Goal: Navigation & Orientation: Find specific page/section

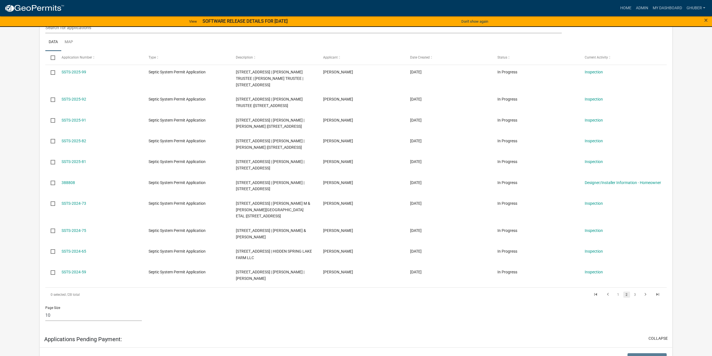
scroll to position [151, 0]
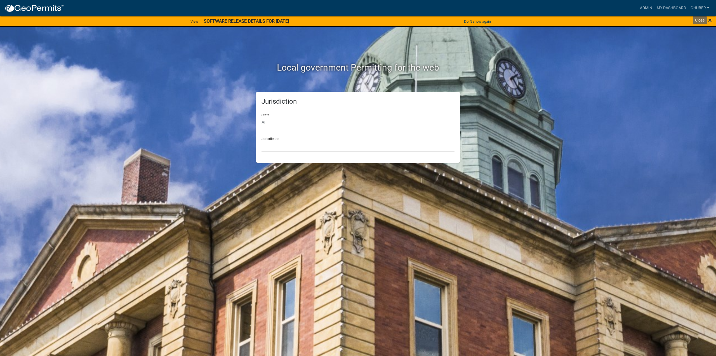
click at [709, 20] on span "×" at bounding box center [710, 20] width 4 height 8
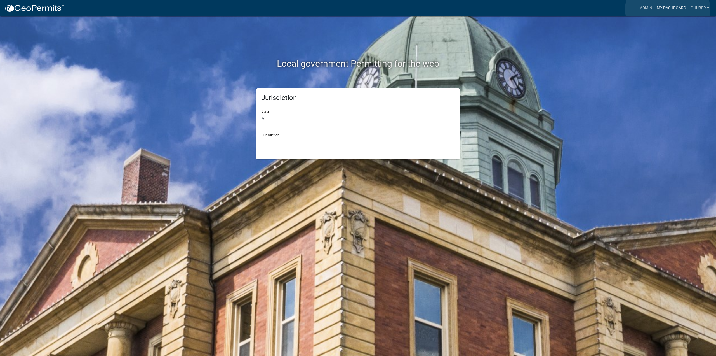
click at [668, 9] on link "My Dashboard" at bounding box center [672, 8] width 34 height 11
